Goal: Transaction & Acquisition: Purchase product/service

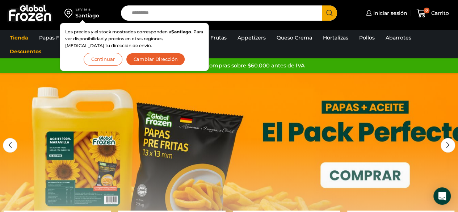
click at [113, 58] on button "Continuar" at bounding box center [103, 59] width 39 height 13
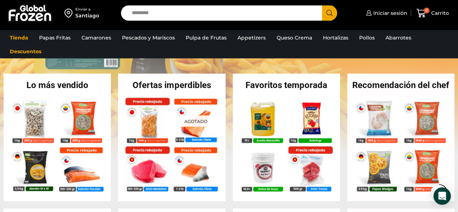
scroll to position [148, 0]
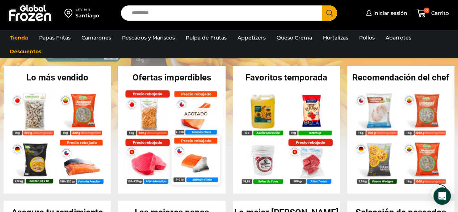
click at [172, 140] on img at bounding box center [195, 159] width 48 height 48
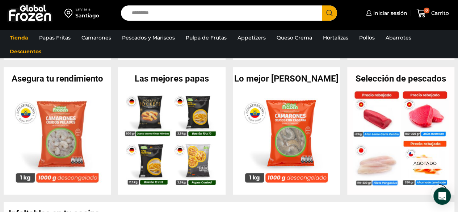
scroll to position [283, 0]
